Goal: Information Seeking & Learning: Check status

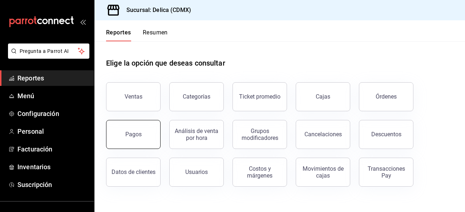
click at [144, 127] on button "Pagos" at bounding box center [133, 134] width 54 height 29
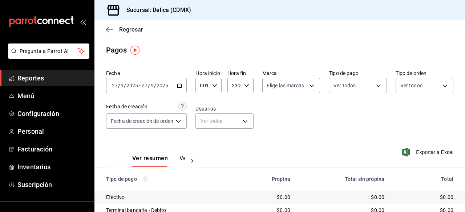
click at [134, 31] on span "Regresar" at bounding box center [131, 29] width 24 height 7
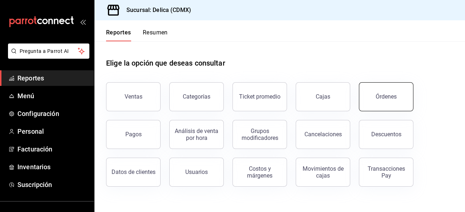
click at [380, 90] on button "Órdenes" at bounding box center [386, 96] width 54 height 29
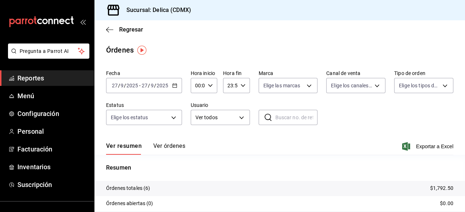
click at [114, 24] on div "Regresar" at bounding box center [279, 29] width 370 height 19
click at [127, 30] on span "Regresar" at bounding box center [131, 29] width 24 height 7
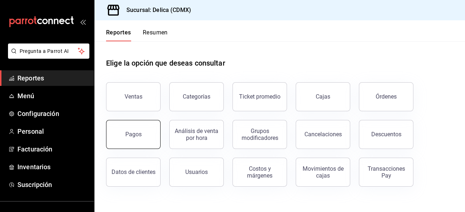
click at [138, 129] on button "Pagos" at bounding box center [133, 134] width 54 height 29
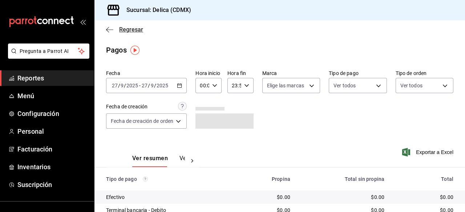
click at [130, 29] on span "Regresar" at bounding box center [131, 29] width 24 height 7
